Goal: Complete application form

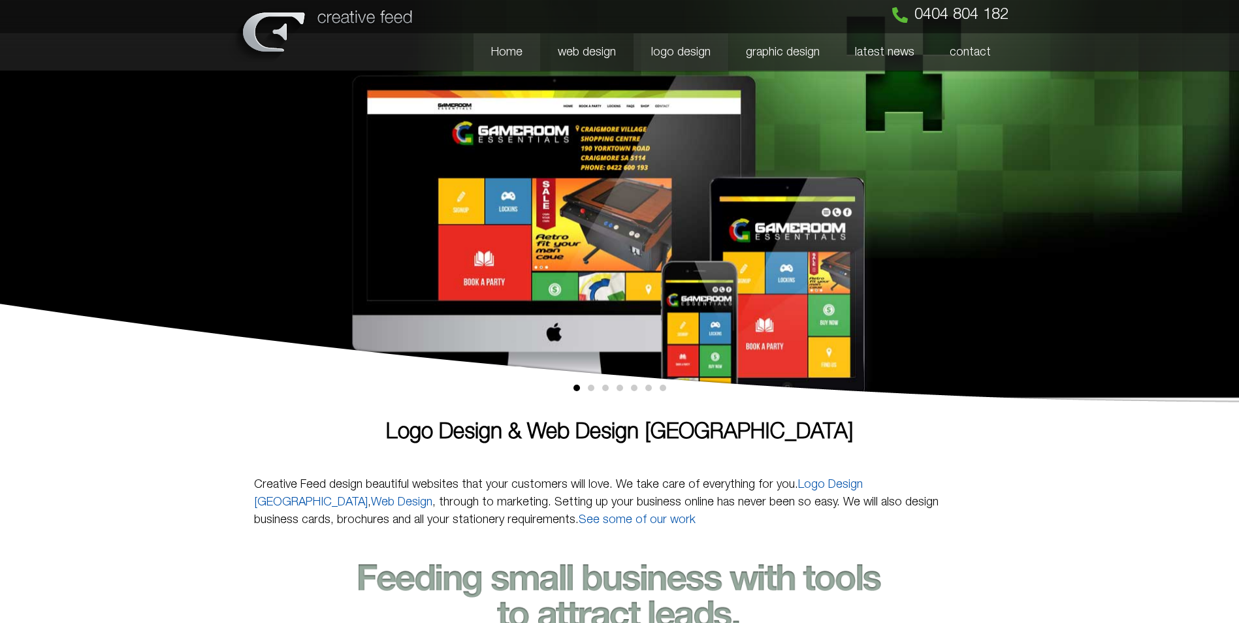
click at [677, 48] on link "logo design" at bounding box center [681, 52] width 95 height 38
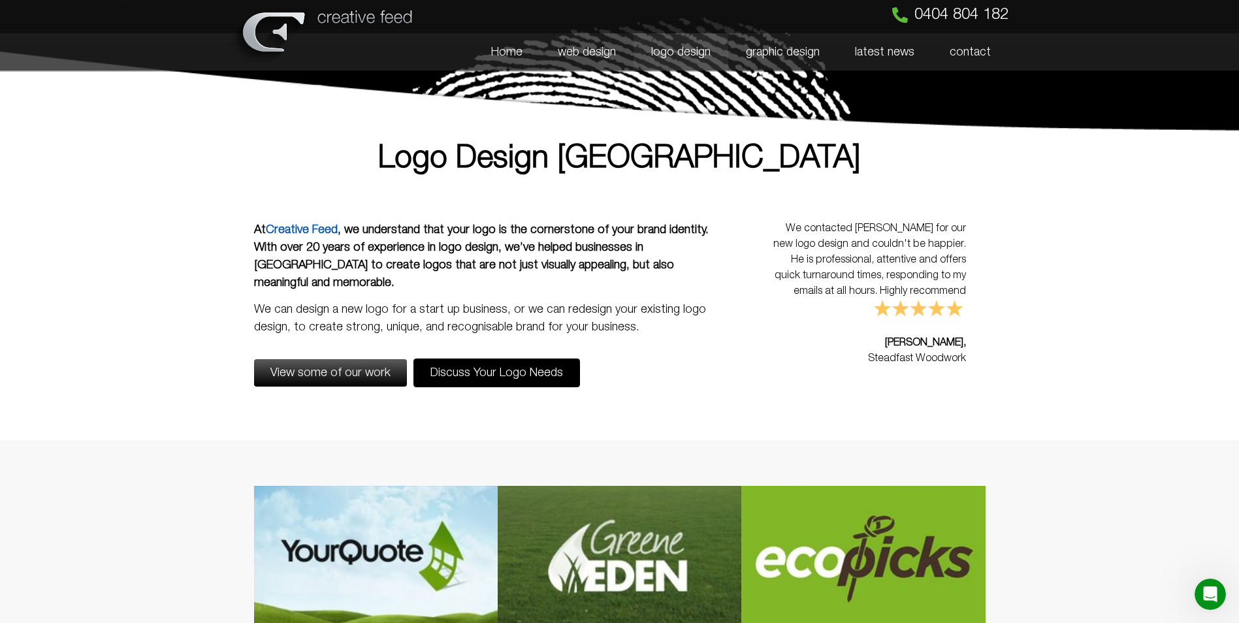
click at [516, 364] on link "Discuss Your Logo Needs" at bounding box center [496, 373] width 167 height 29
click at [528, 367] on span "Discuss Your Logo Needs" at bounding box center [496, 373] width 133 height 12
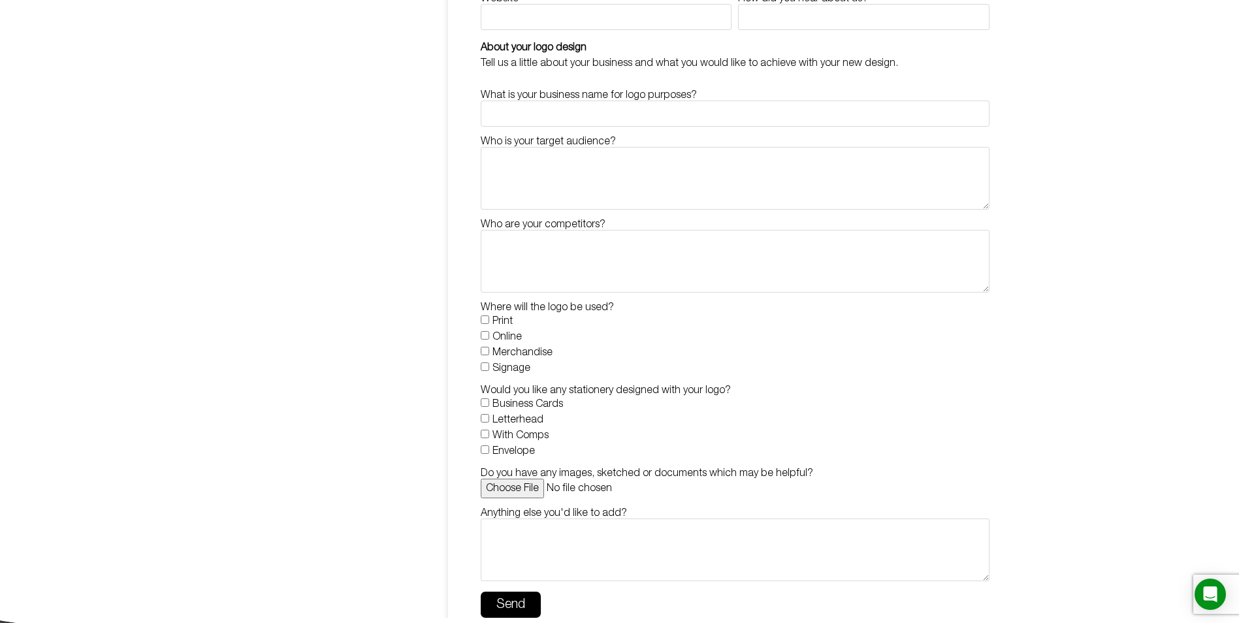
scroll to position [392, 0]
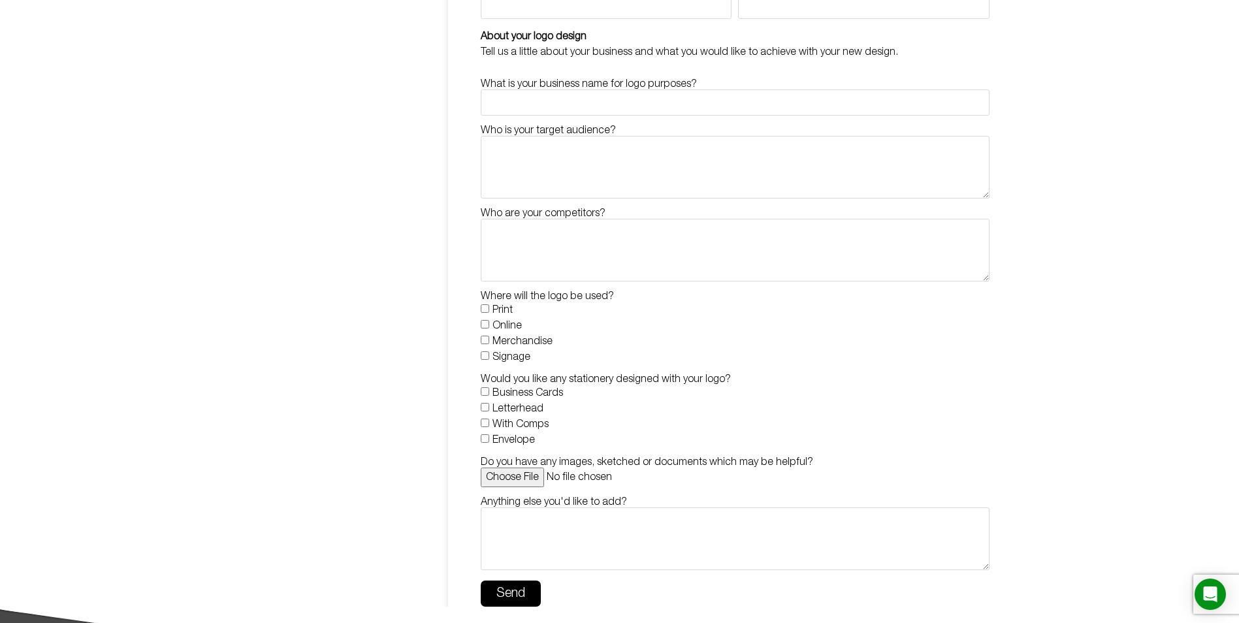
click at [538, 389] on label "Business Cards" at bounding box center [527, 393] width 71 height 9
click at [489, 389] on input "Business Cards" at bounding box center [485, 391] width 8 height 8
checkbox input "true"
click at [526, 409] on label "Letterhead" at bounding box center [517, 408] width 51 height 9
click at [489, 409] on input "Letterhead" at bounding box center [485, 407] width 8 height 8
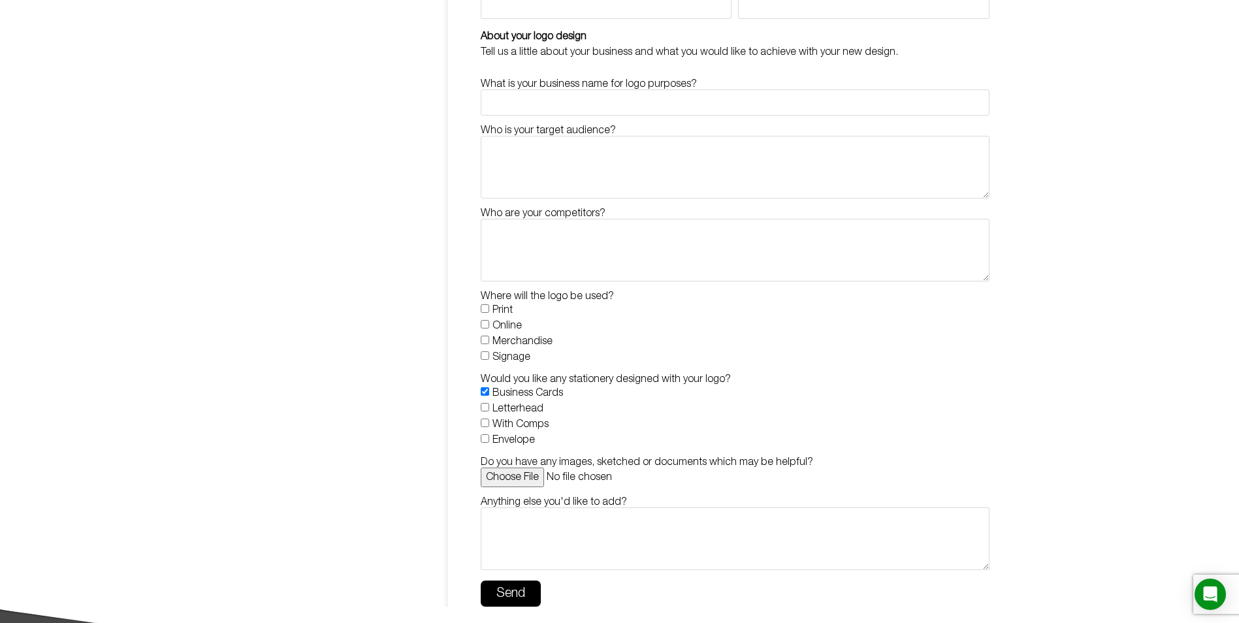
checkbox input "true"
click at [529, 429] on label "With Comps" at bounding box center [520, 424] width 56 height 9
click at [489, 427] on input "With Comps" at bounding box center [485, 423] width 8 height 8
checkbox input "true"
drag, startPoint x: 509, startPoint y: 445, endPoint x: 562, endPoint y: 438, distance: 53.5
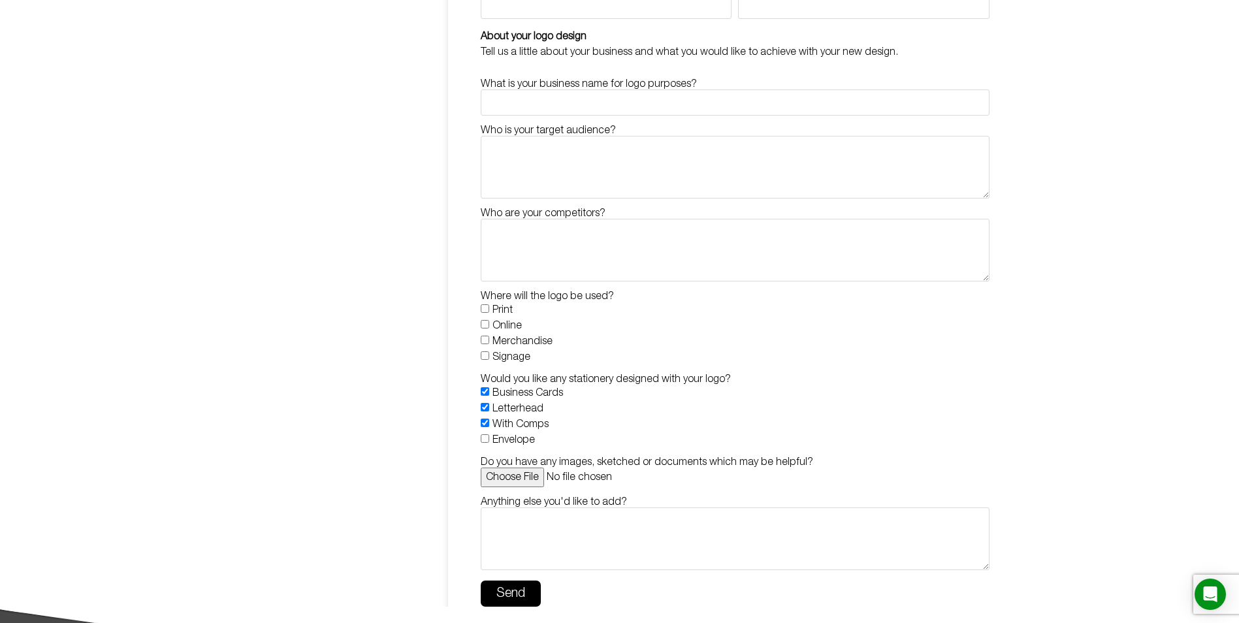
click at [509, 445] on label "Envelope" at bounding box center [513, 440] width 42 height 9
click at [489, 443] on input "Envelope" at bounding box center [485, 438] width 8 height 8
click at [509, 440] on label "Envelope" at bounding box center [513, 440] width 42 height 9
click at [489, 440] on input "Envelope" at bounding box center [485, 438] width 8 height 8
checkbox input "false"
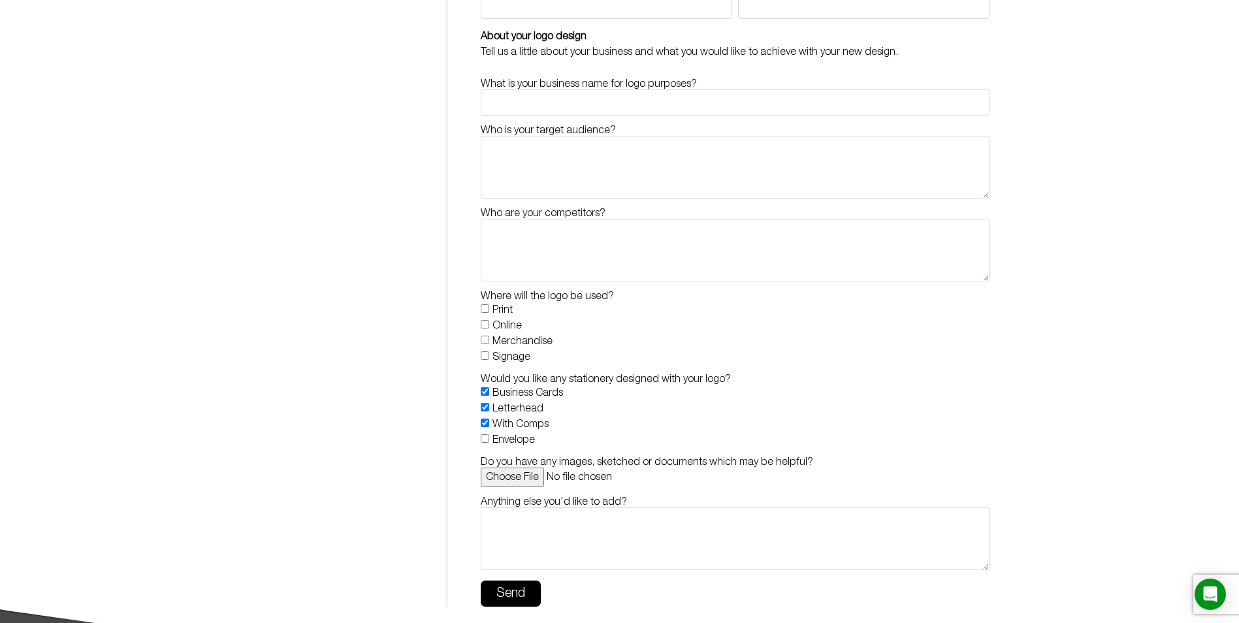
click at [496, 311] on label "Print" at bounding box center [502, 310] width 20 height 9
click at [489, 311] on input "Print" at bounding box center [485, 308] width 8 height 8
checkbox input "true"
click at [498, 329] on label "Online" at bounding box center [506, 325] width 29 height 9
click at [489, 329] on input "Online" at bounding box center [485, 324] width 8 height 8
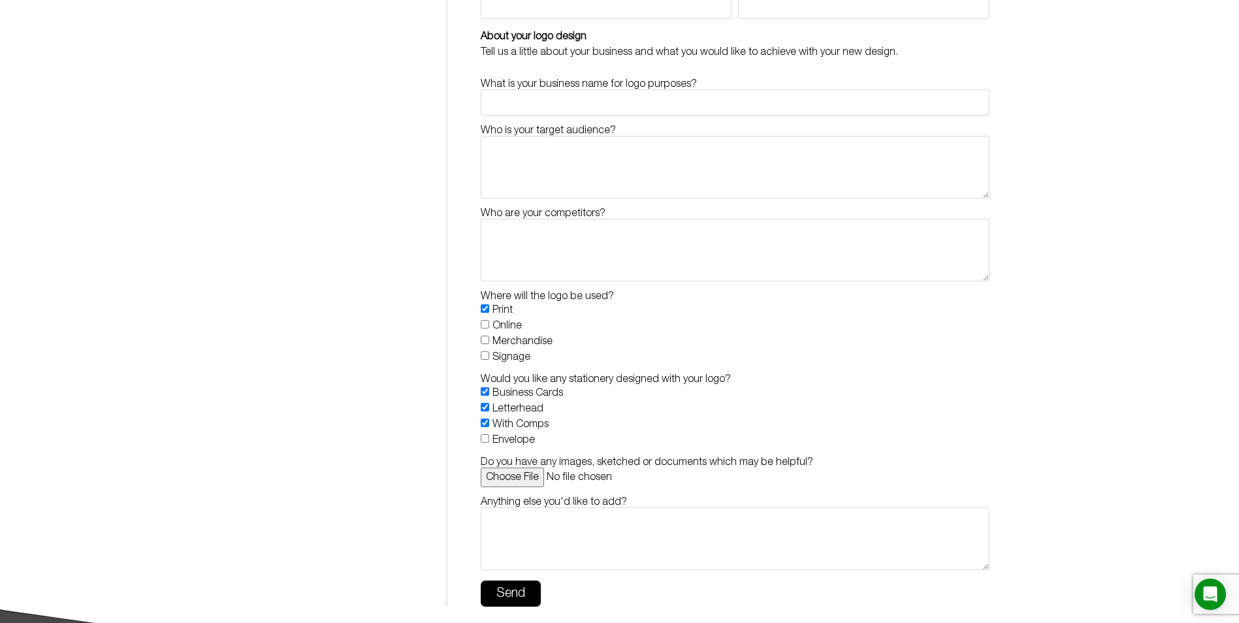
checkbox input "true"
click at [500, 343] on label "Merchandise" at bounding box center [522, 341] width 60 height 9
click at [489, 343] on input "Merchandise" at bounding box center [485, 340] width 8 height 8
checkbox input "true"
click at [498, 358] on label "Signage" at bounding box center [511, 357] width 38 height 9
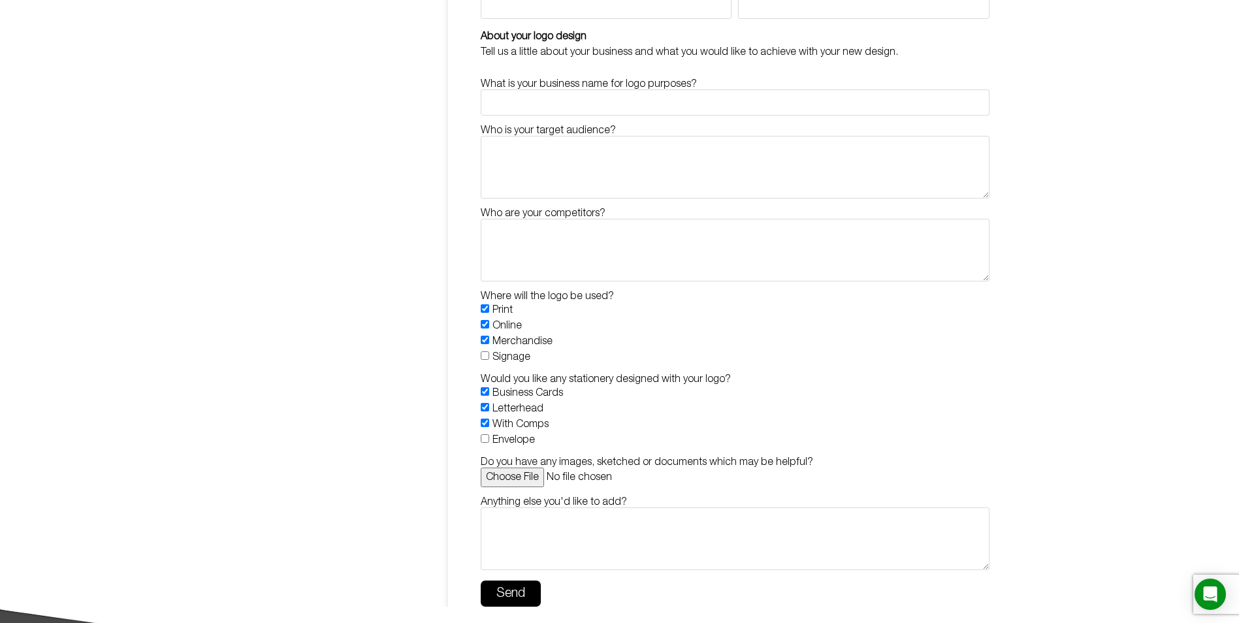
click at [489, 358] on input "Signage" at bounding box center [485, 355] width 8 height 8
checkbox input "true"
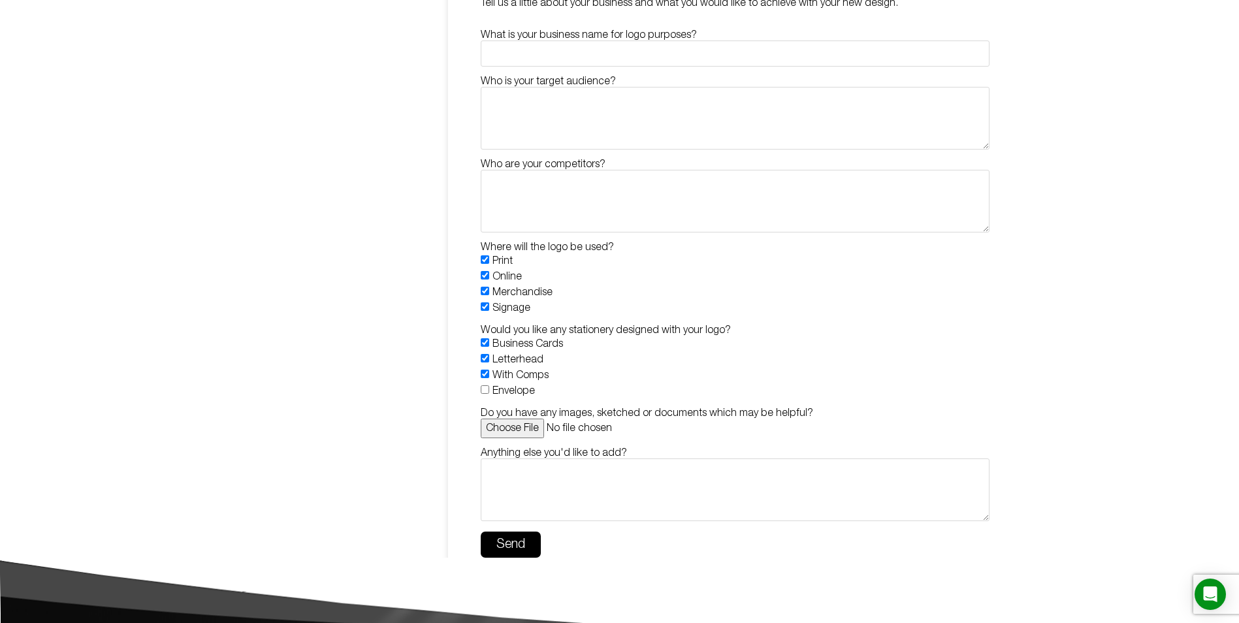
scroll to position [523, 0]
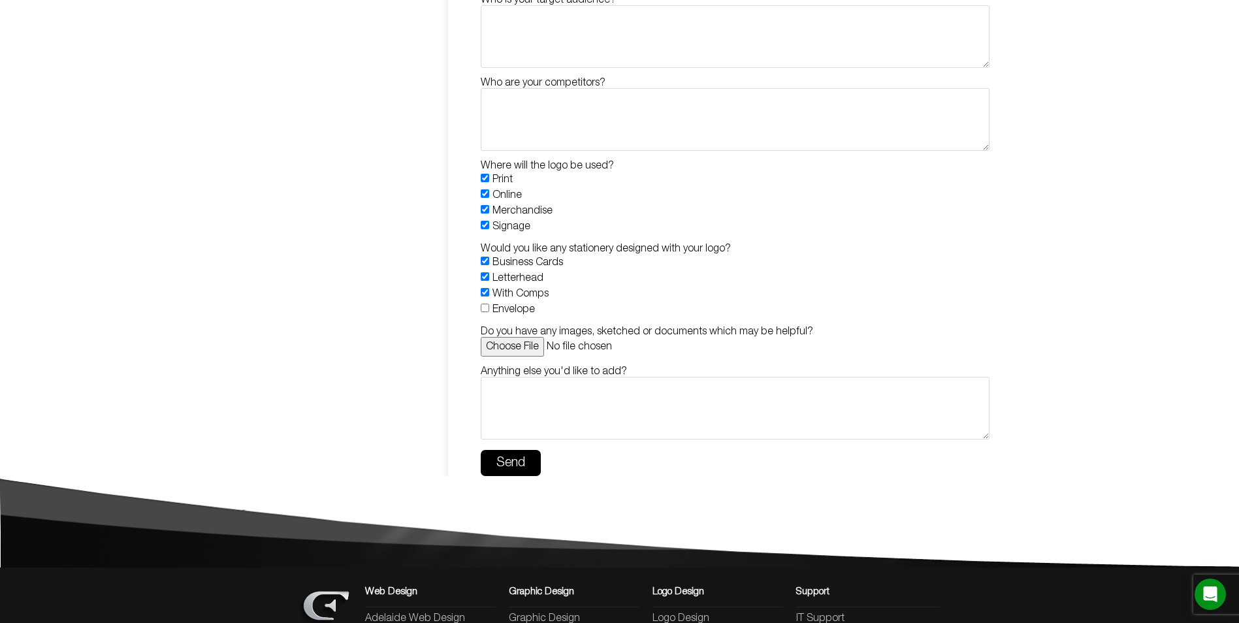
click at [530, 349] on input "Do you have any images, sketched or documents which may be helpful?" at bounding box center [735, 347] width 508 height 20
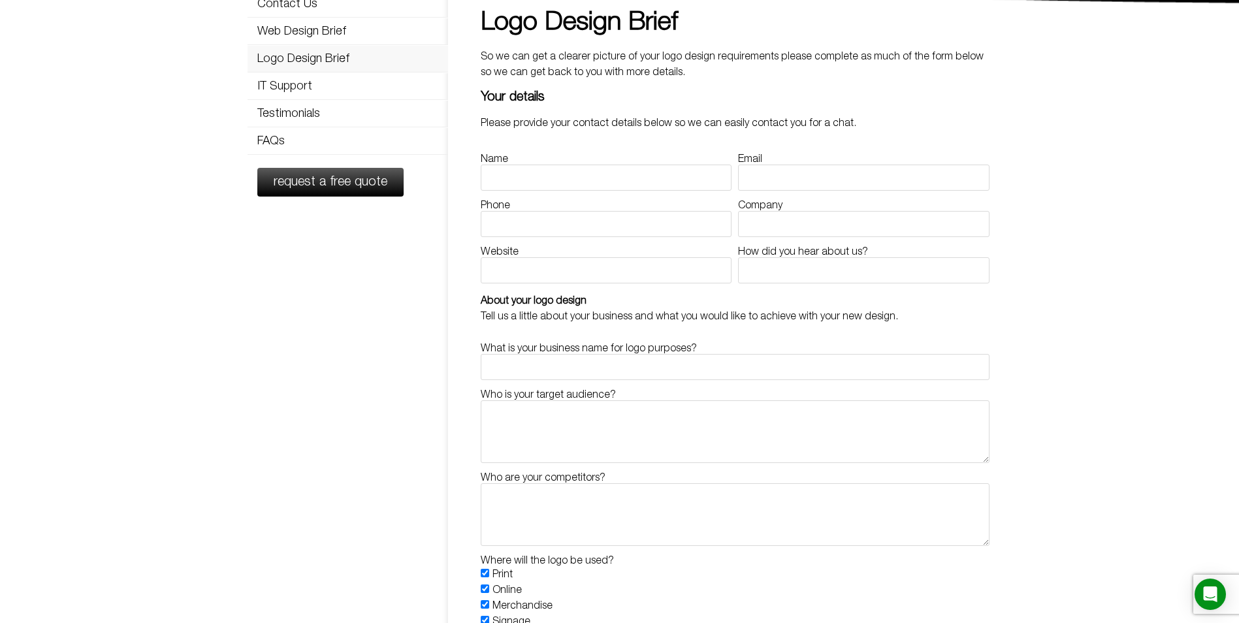
scroll to position [0, 0]
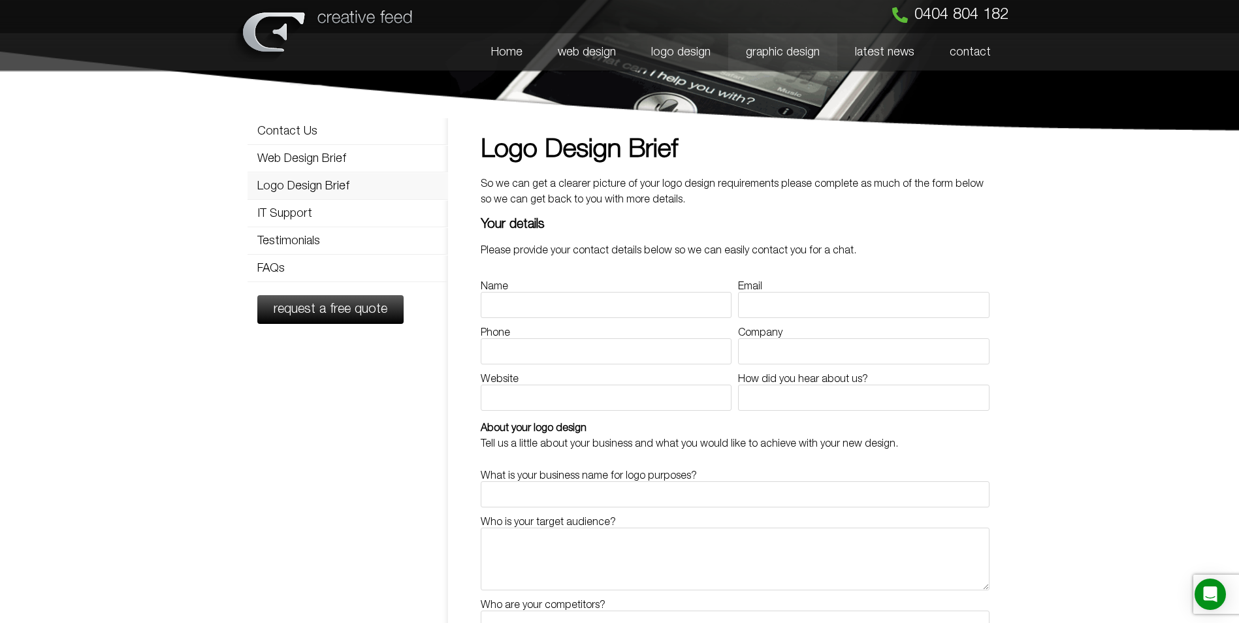
click at [777, 52] on link "graphic design" at bounding box center [782, 52] width 109 height 38
